Goal: Find specific page/section: Find specific page/section

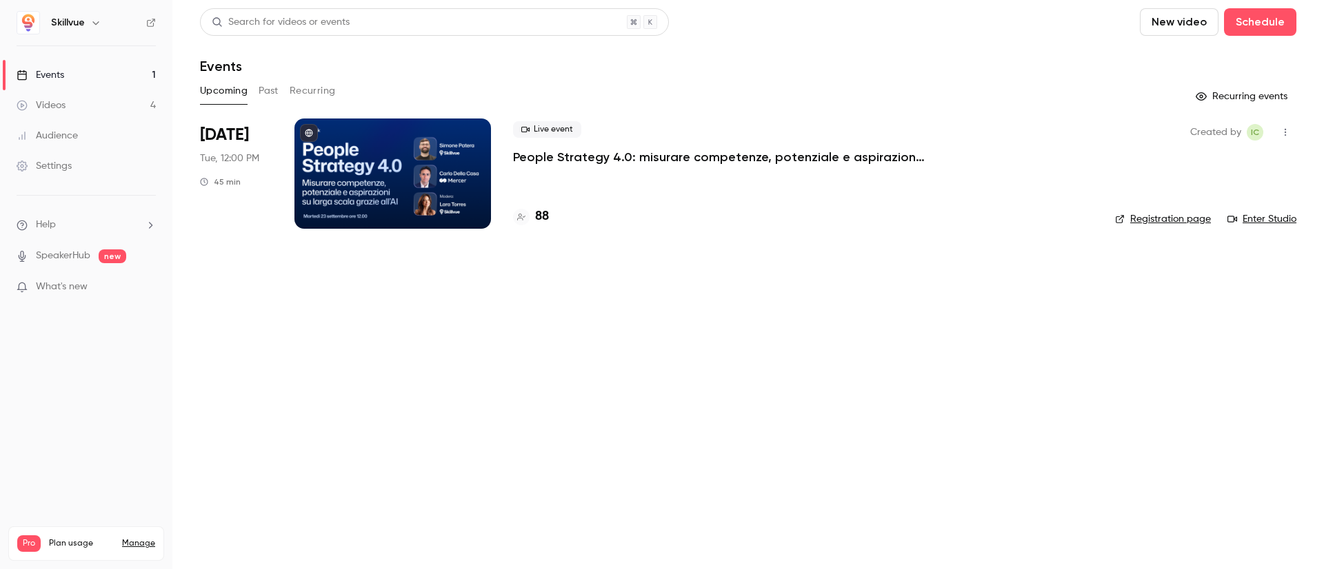
click at [396, 190] on div at bounding box center [392, 174] width 196 height 110
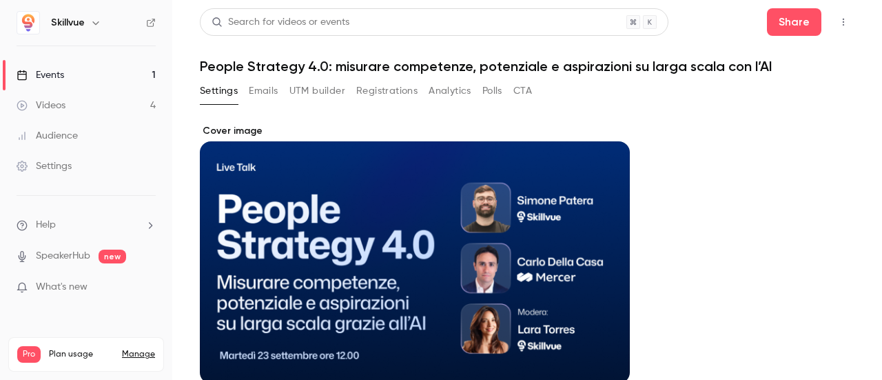
drag, startPoint x: 1221, startPoint y: 0, endPoint x: 321, endPoint y: 90, distance: 904.8
click at [321, 90] on button "UTM builder" at bounding box center [318, 91] width 56 height 22
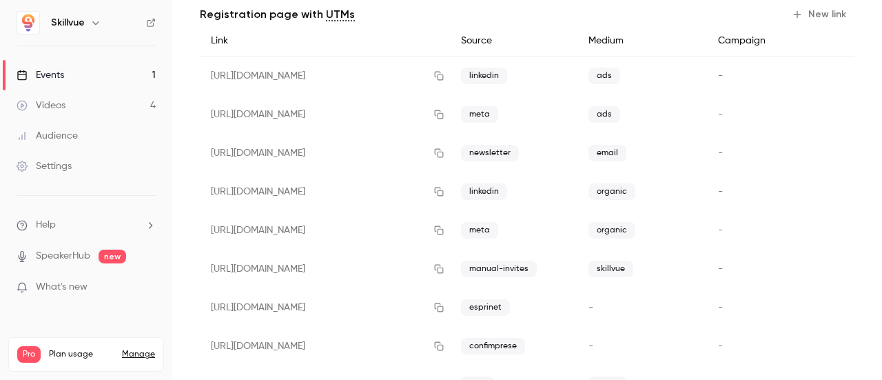
scroll to position [121, 0]
click at [445, 265] on icon "button" at bounding box center [439, 268] width 11 height 10
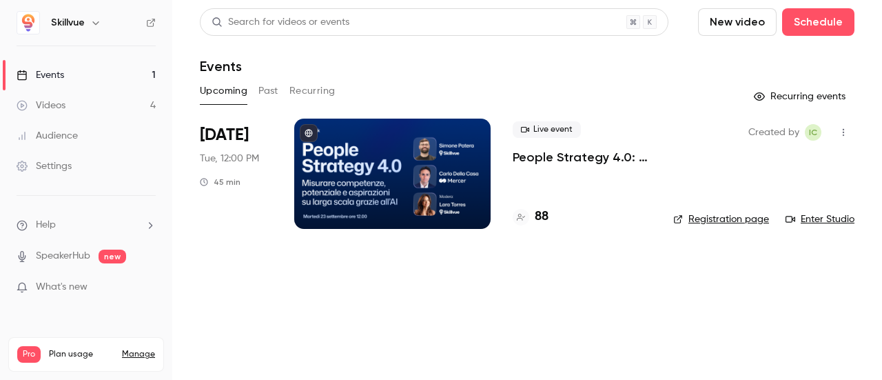
click at [380, 145] on div at bounding box center [392, 174] width 196 height 110
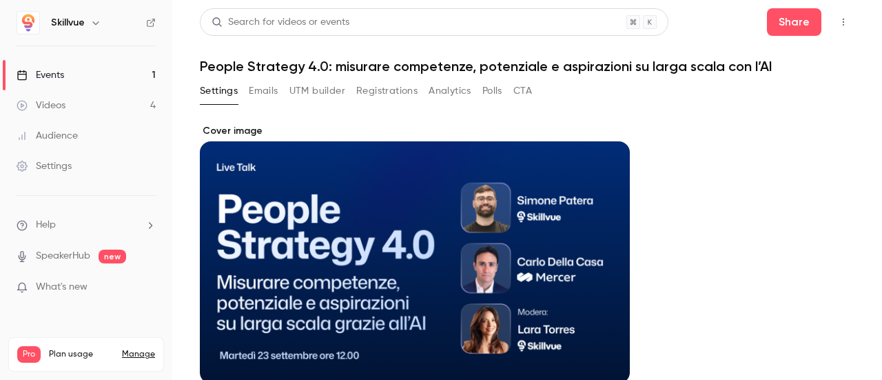
click at [263, 88] on button "Emails" at bounding box center [263, 91] width 29 height 22
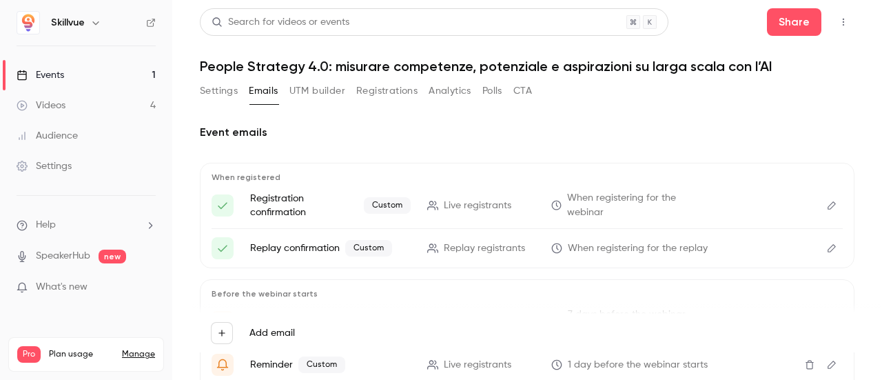
click at [310, 90] on button "UTM builder" at bounding box center [318, 91] width 56 height 22
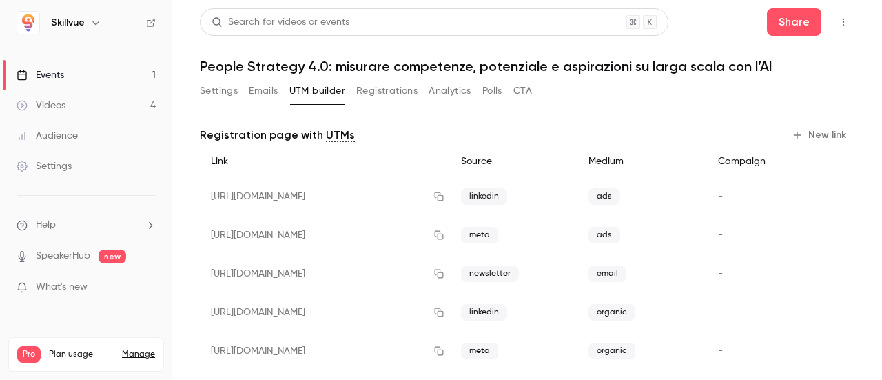
click at [378, 88] on button "Registrations" at bounding box center [386, 91] width 61 height 22
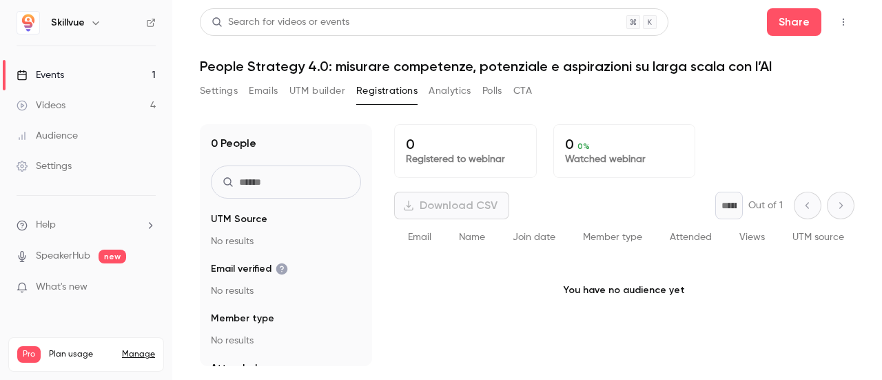
click at [459, 89] on button "Analytics" at bounding box center [450, 91] width 43 height 22
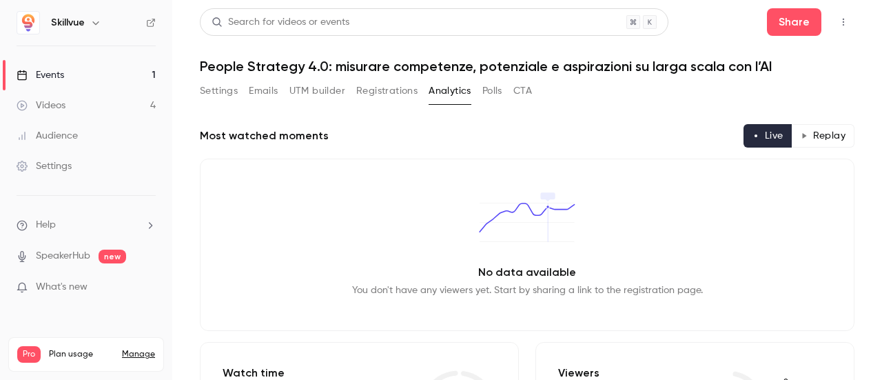
click at [487, 90] on button "Polls" at bounding box center [493, 91] width 20 height 22
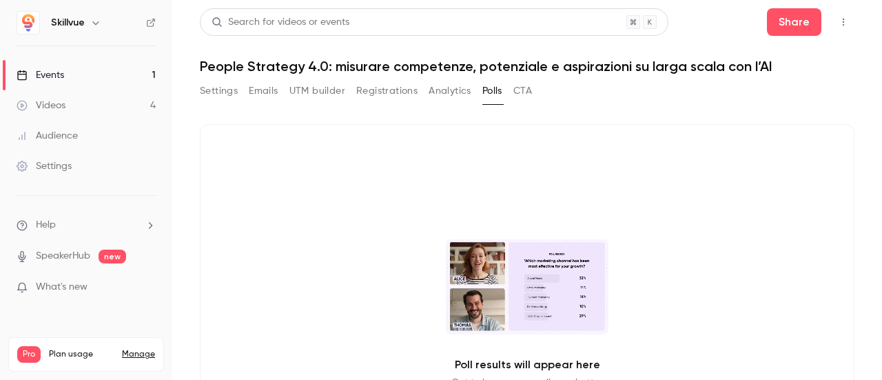
click at [530, 91] on button "CTA" at bounding box center [523, 91] width 19 height 22
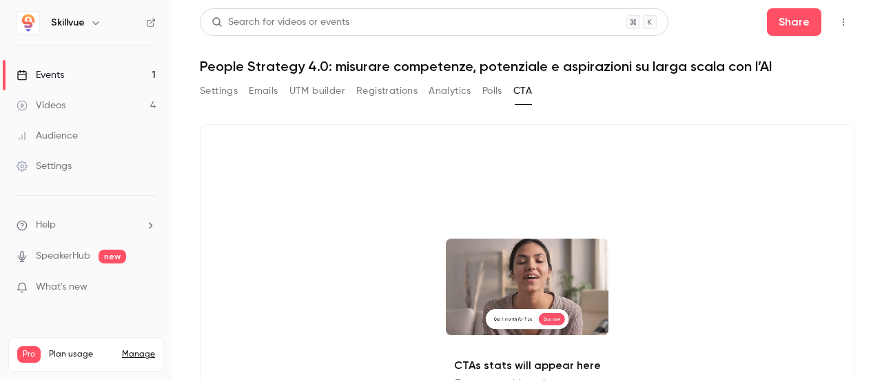
click at [219, 90] on button "Settings" at bounding box center [219, 91] width 38 height 22
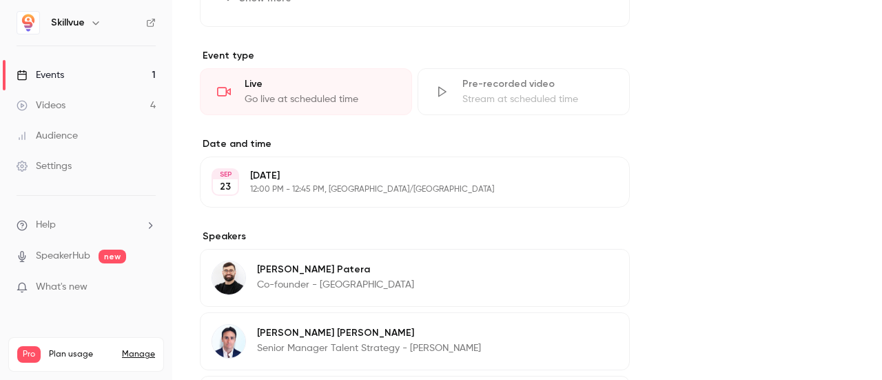
scroll to position [585, 0]
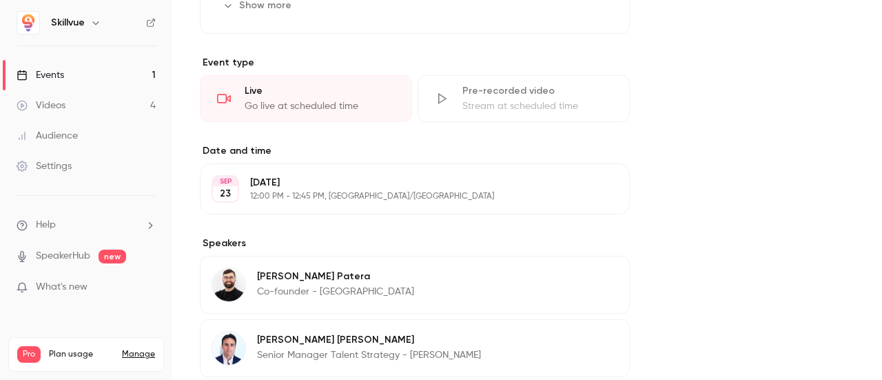
click at [85, 77] on link "Events 1" at bounding box center [86, 75] width 172 height 30
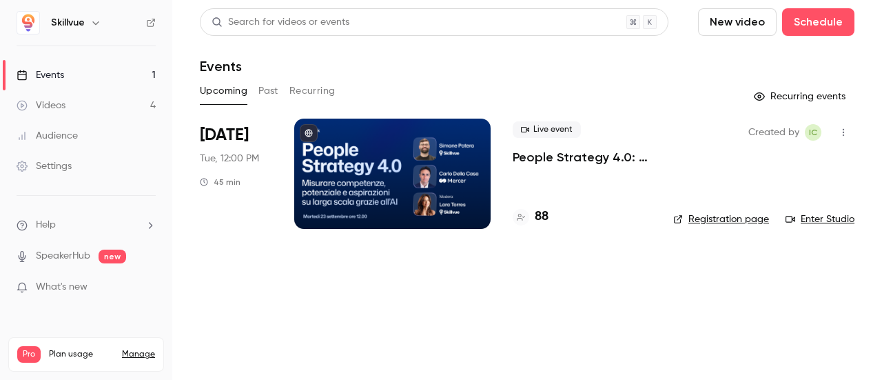
click at [812, 221] on link "Enter Studio" at bounding box center [820, 219] width 69 height 14
